Goal: Information Seeking & Learning: Compare options

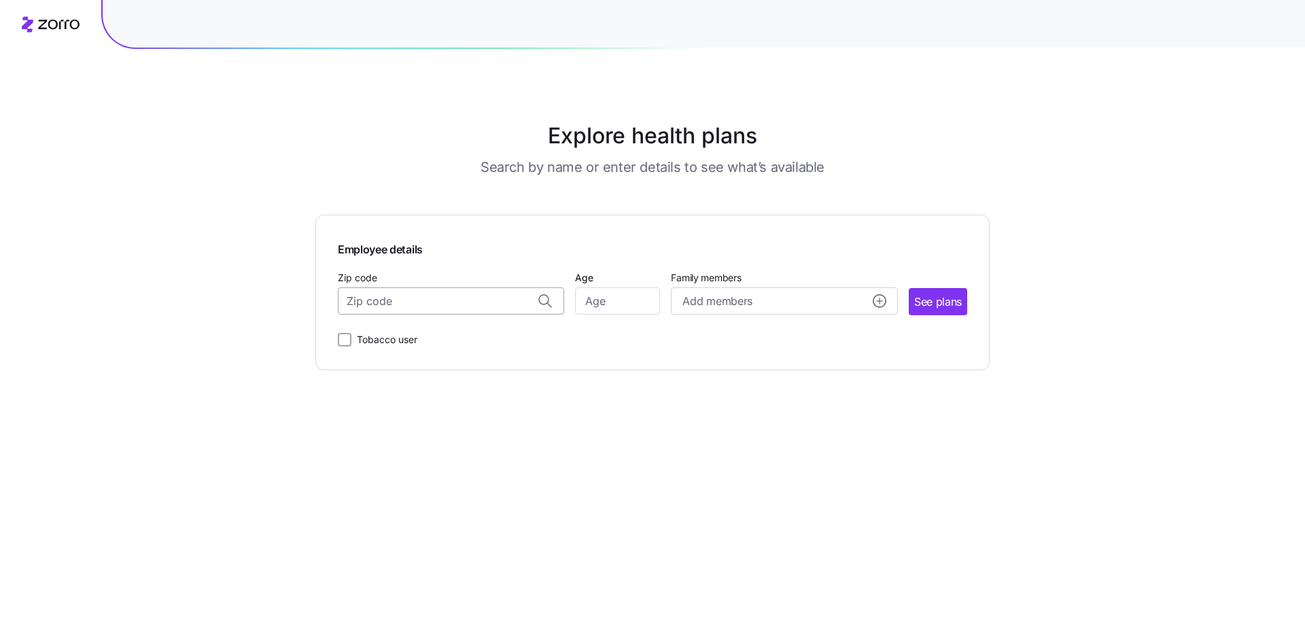
click at [466, 296] on input "Zip code" at bounding box center [451, 300] width 226 height 27
click at [729, 302] on span "Add members" at bounding box center [716, 301] width 69 height 17
click at [390, 306] on input "Zip code" at bounding box center [451, 300] width 226 height 27
click at [412, 339] on span "11215, [GEOGRAPHIC_DATA], [GEOGRAPHIC_DATA]" at bounding box center [448, 336] width 190 height 17
type input "11215, [GEOGRAPHIC_DATA], [GEOGRAPHIC_DATA]"
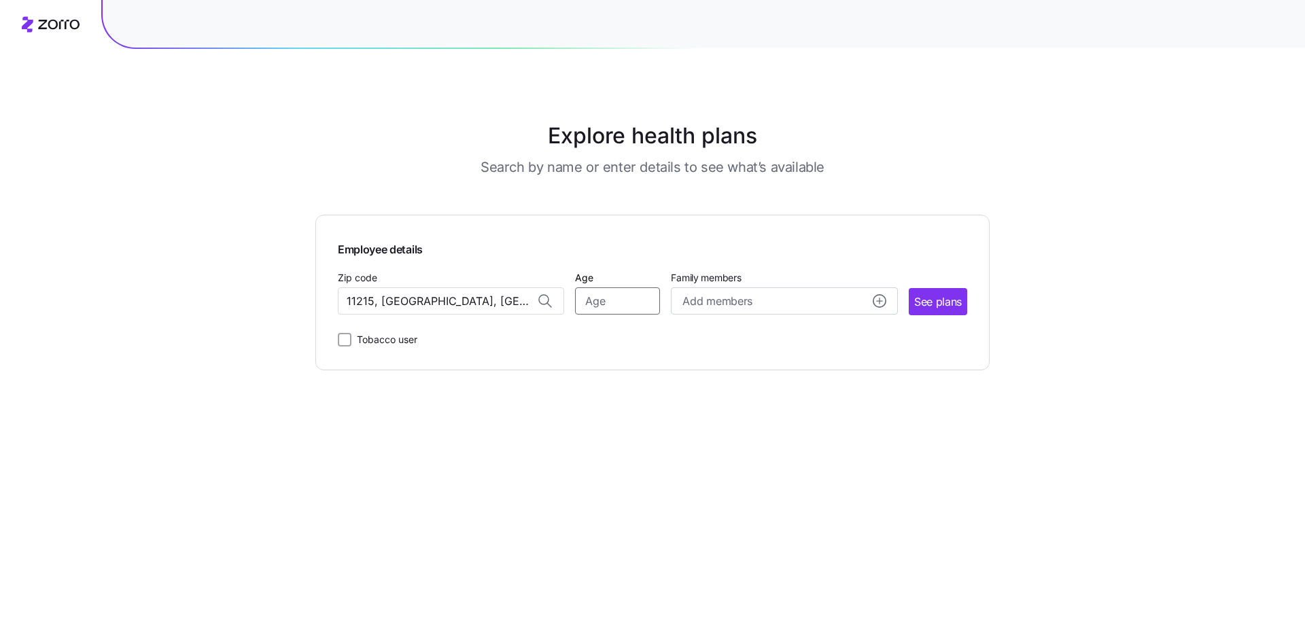
click at [600, 298] on input "Age" at bounding box center [617, 300] width 85 height 27
type input "31"
click at [936, 296] on span "See plans" at bounding box center [938, 302] width 48 height 17
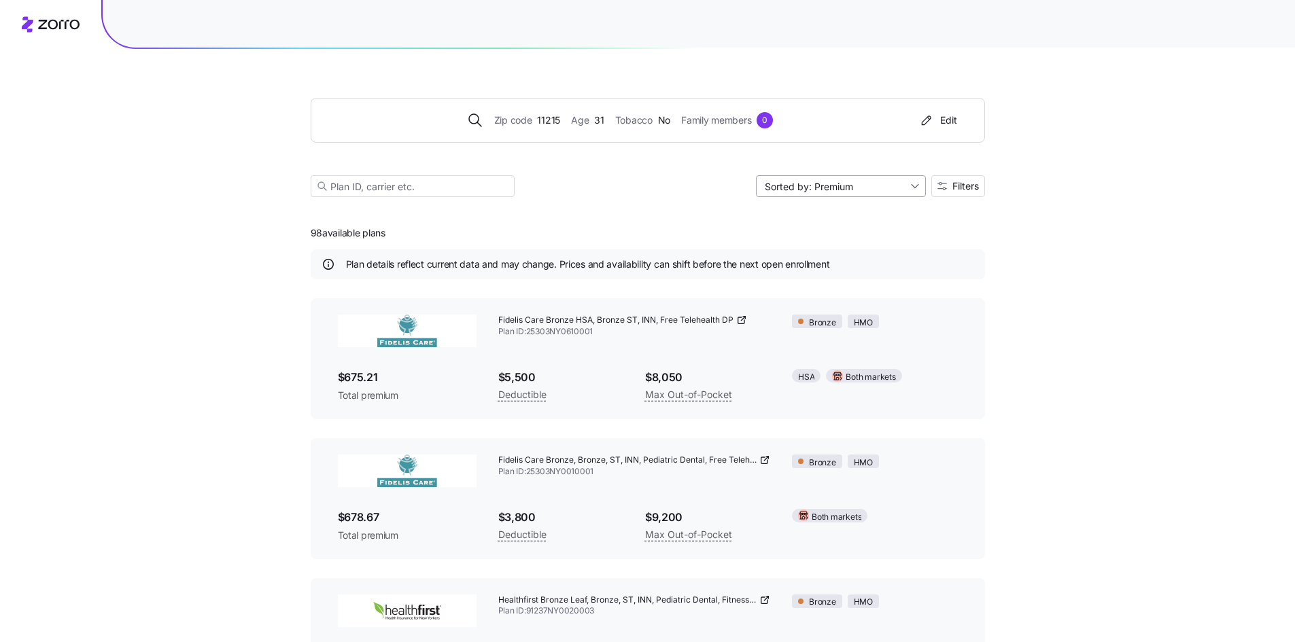
click at [915, 184] on input "Sorted by: Premium" at bounding box center [841, 186] width 170 height 22
click at [811, 235] on div "Deductible" at bounding box center [839, 238] width 159 height 20
click at [955, 189] on span "Filters" at bounding box center [965, 186] width 27 height 10
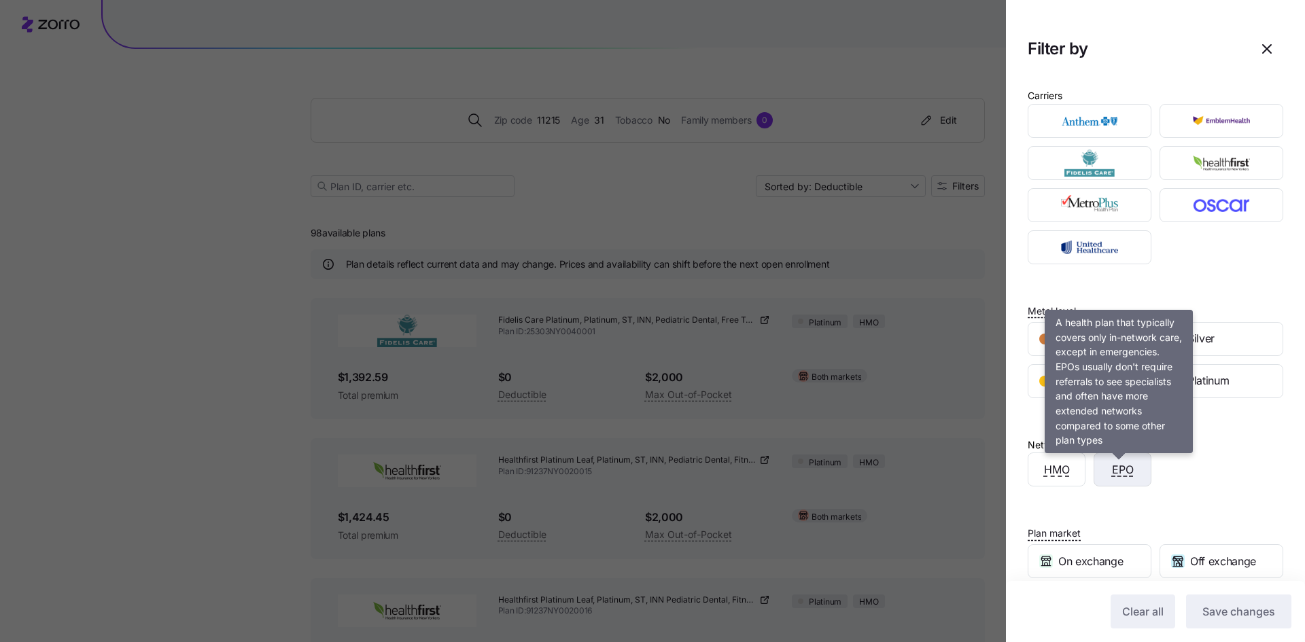
click at [1121, 472] on span "EPO" at bounding box center [1123, 469] width 22 height 17
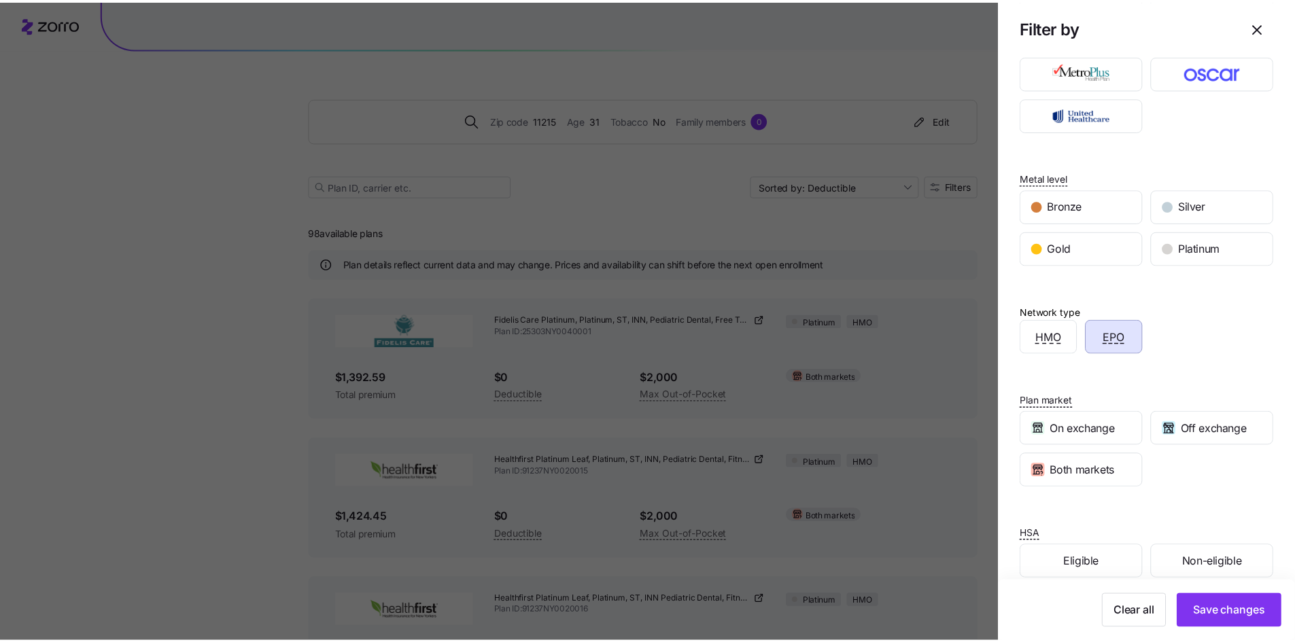
scroll to position [153, 0]
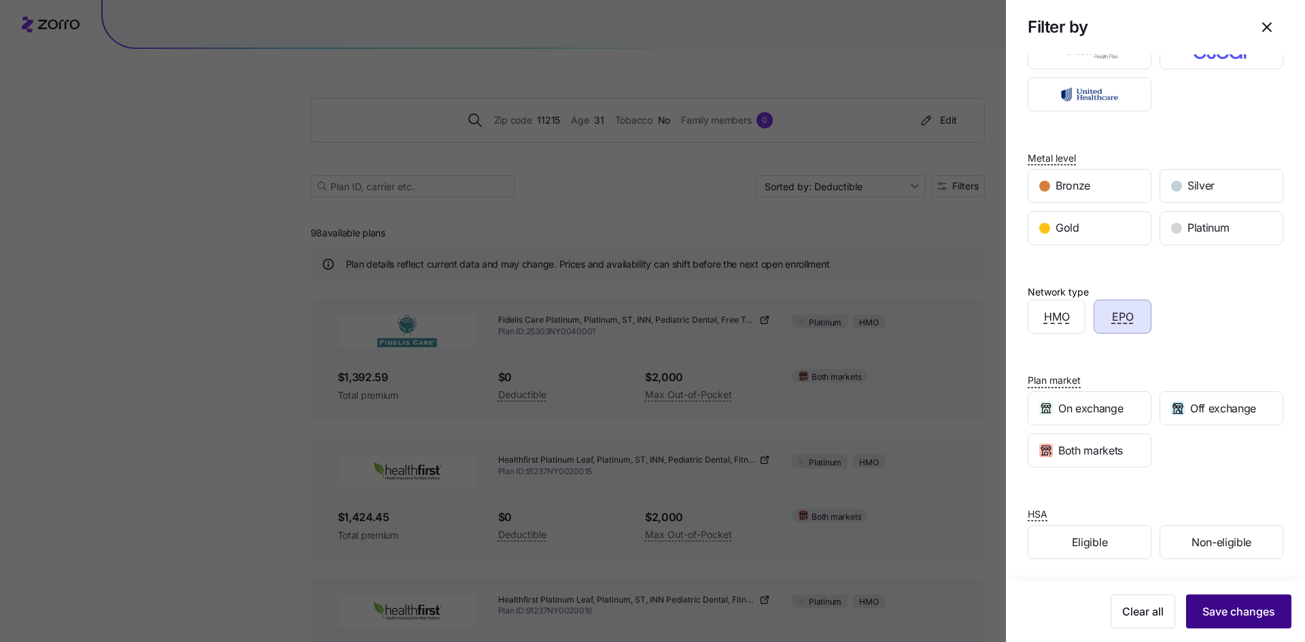
click at [1231, 616] on span "Save changes" at bounding box center [1238, 611] width 73 height 16
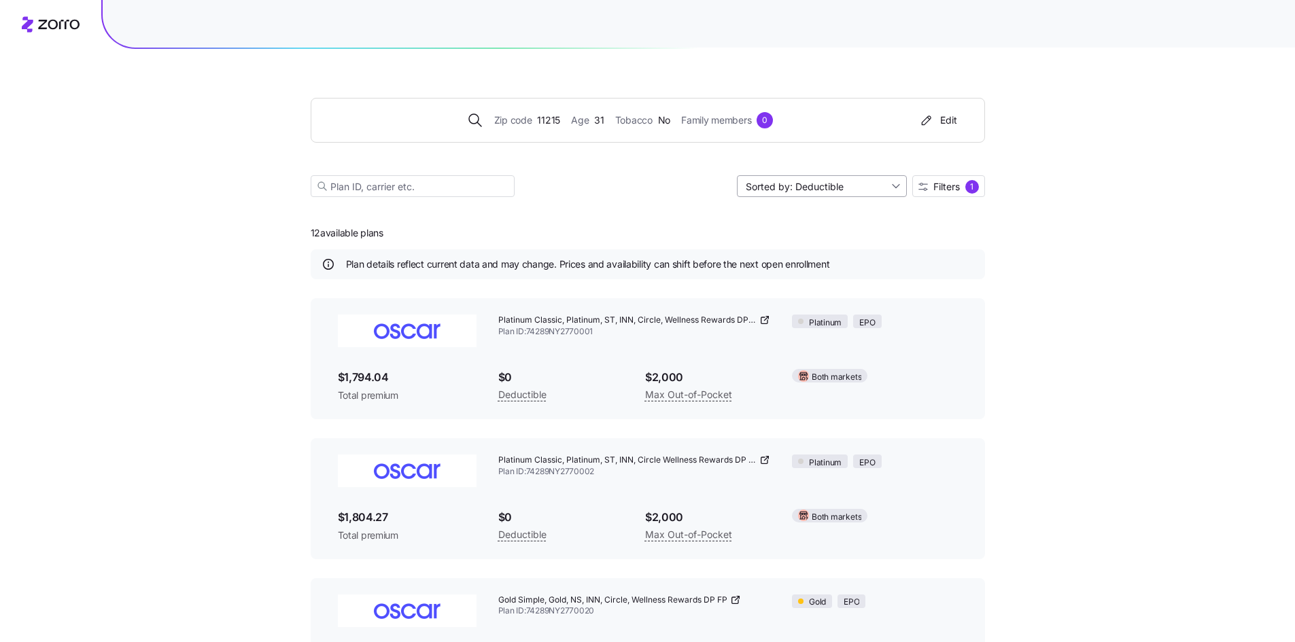
click at [891, 182] on input "Sorted by: Deductible" at bounding box center [822, 186] width 170 height 22
click at [782, 215] on div "Premium" at bounding box center [820, 218] width 159 height 20
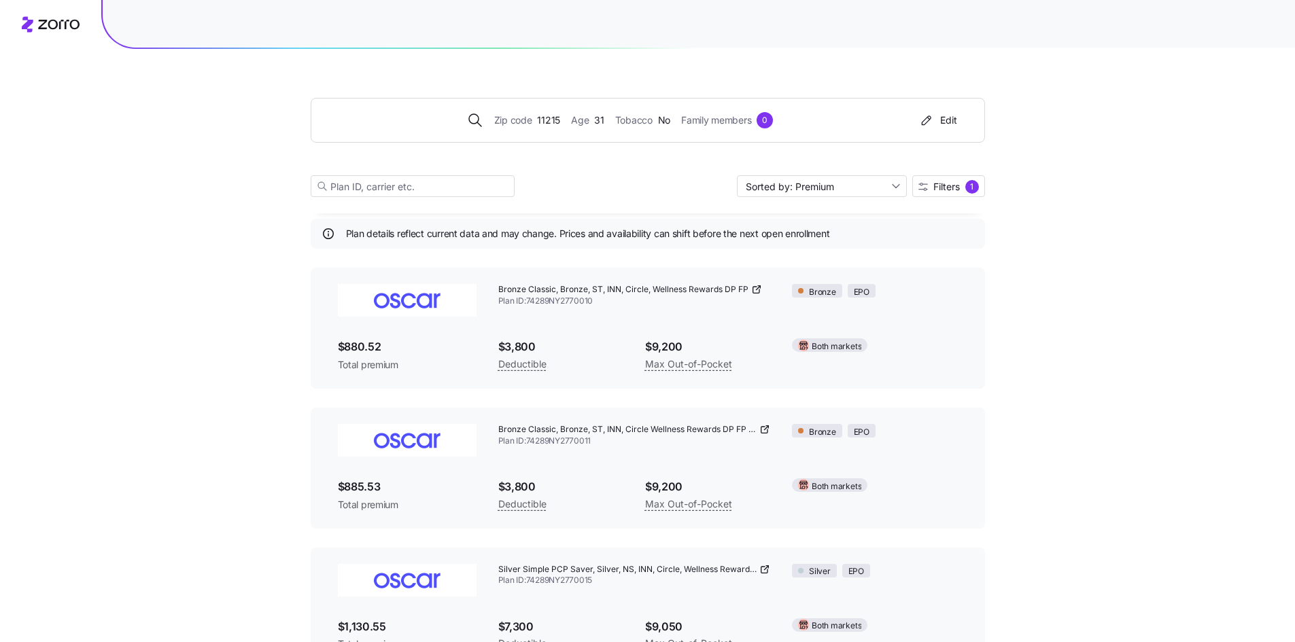
scroll to position [0, 0]
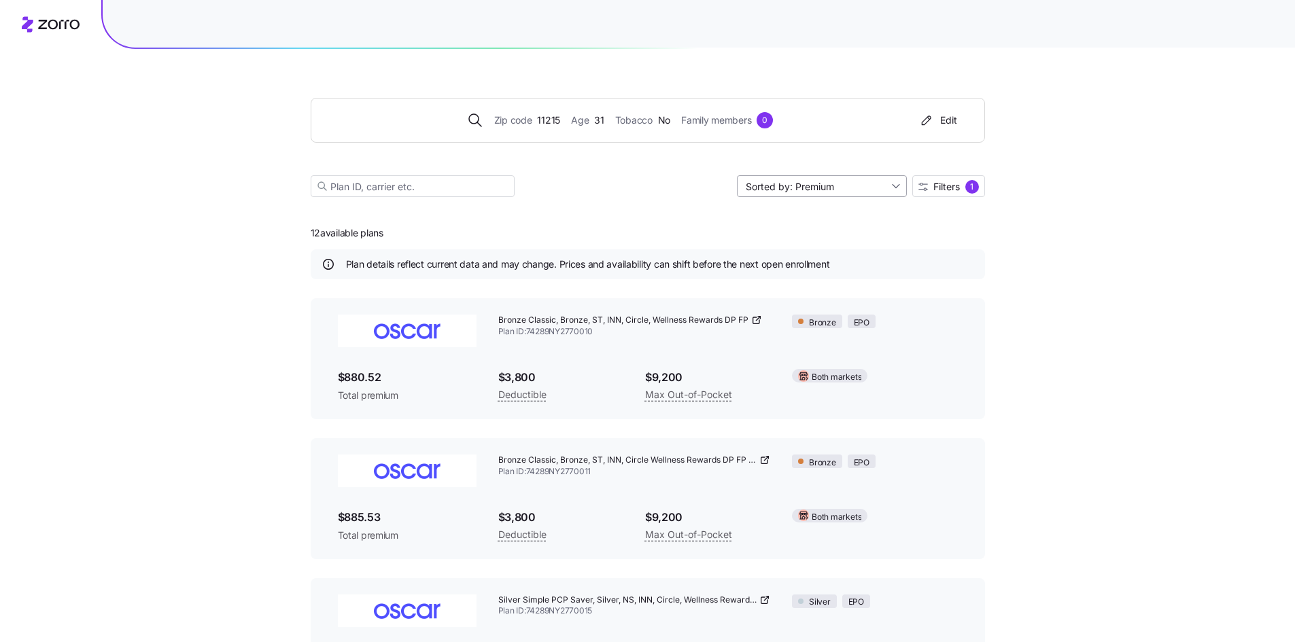
click at [846, 188] on input "Sorted by: Premium" at bounding box center [822, 186] width 170 height 22
click at [788, 254] on div "Max out of pocket" at bounding box center [820, 258] width 159 height 20
click at [836, 163] on div "Zip code 11215 Age [DEMOGRAPHIC_DATA] Tobacco No Family members 0 Edit Sorted b…" at bounding box center [648, 131] width 674 height 164
click at [841, 178] on input "Sorted by: [PERSON_NAME] out of pocket" at bounding box center [822, 186] width 170 height 22
click at [797, 215] on div "Premium" at bounding box center [820, 218] width 159 height 20
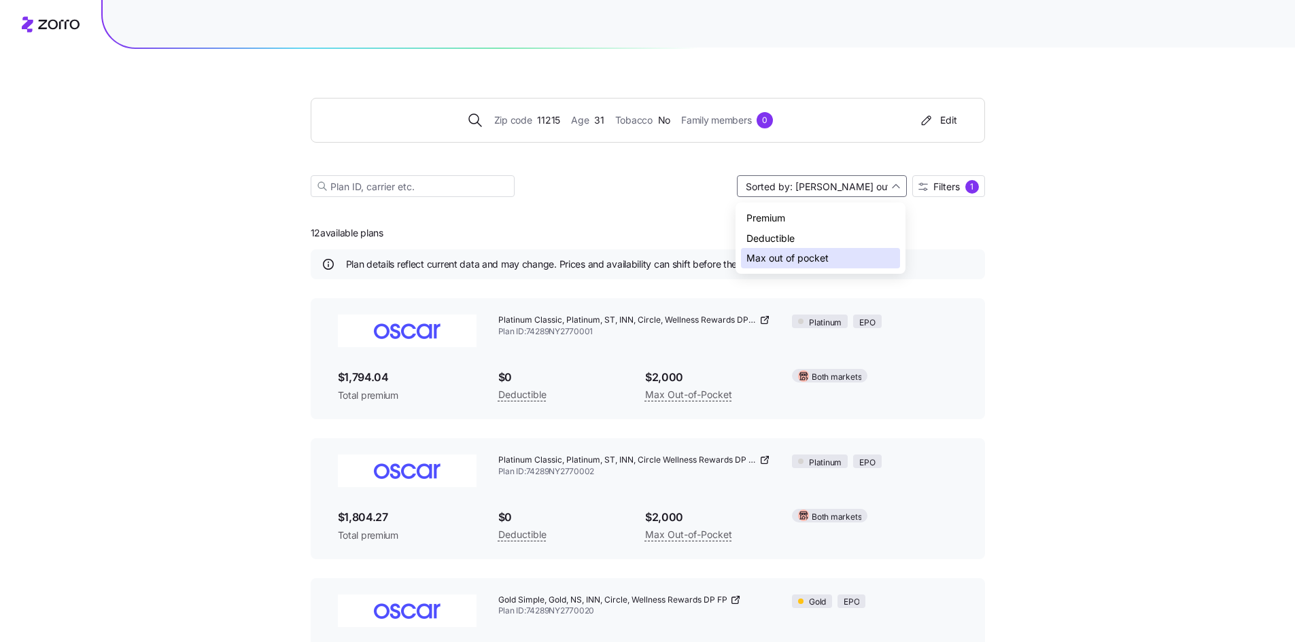
type input "Sorted by: Premium"
